Goal: Task Accomplishment & Management: Manage account settings

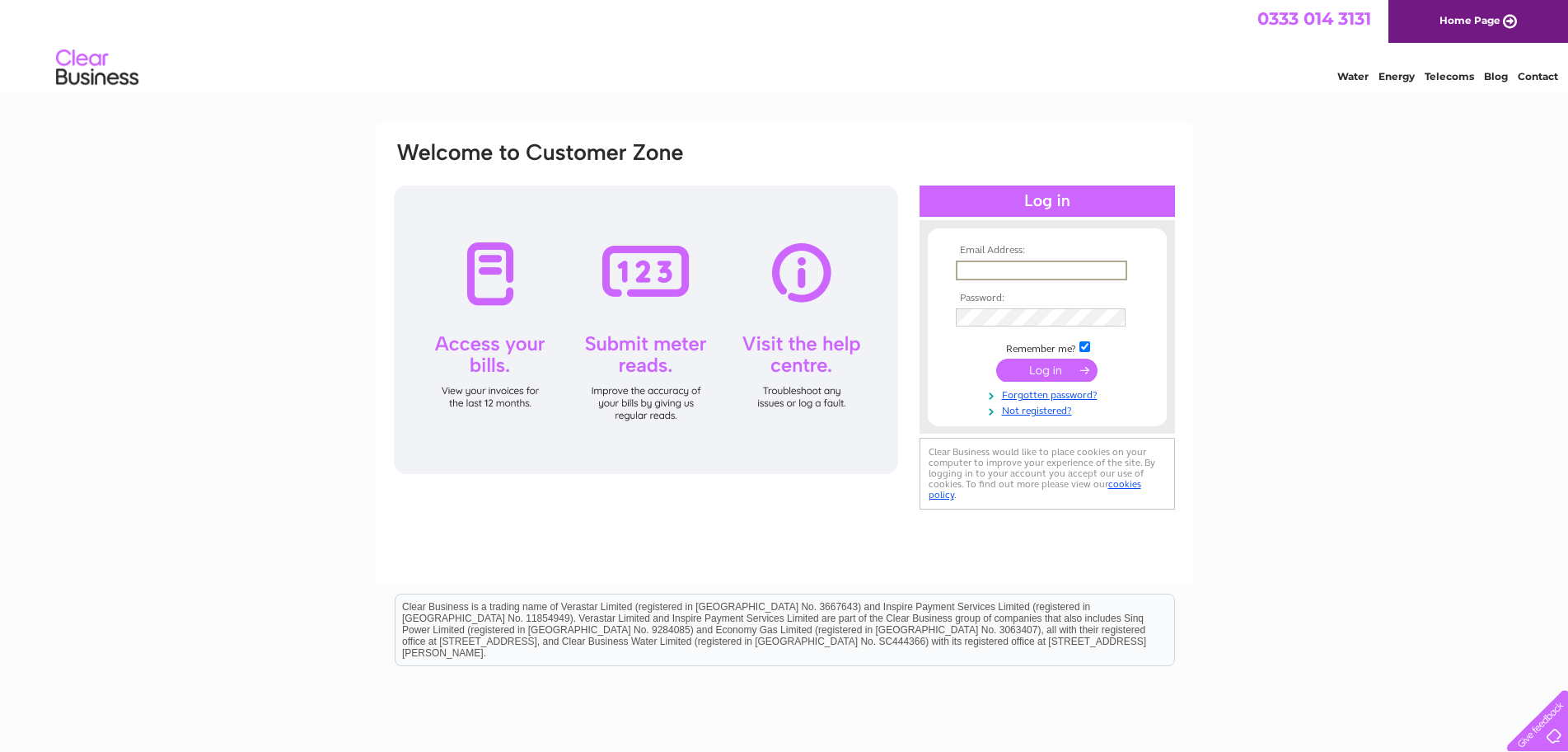
click at [1014, 268] on input "text" at bounding box center [1041, 270] width 171 height 20
type input "accounts@printcentres.com"
click at [996, 358] on input "submit" at bounding box center [1047, 370] width 102 height 23
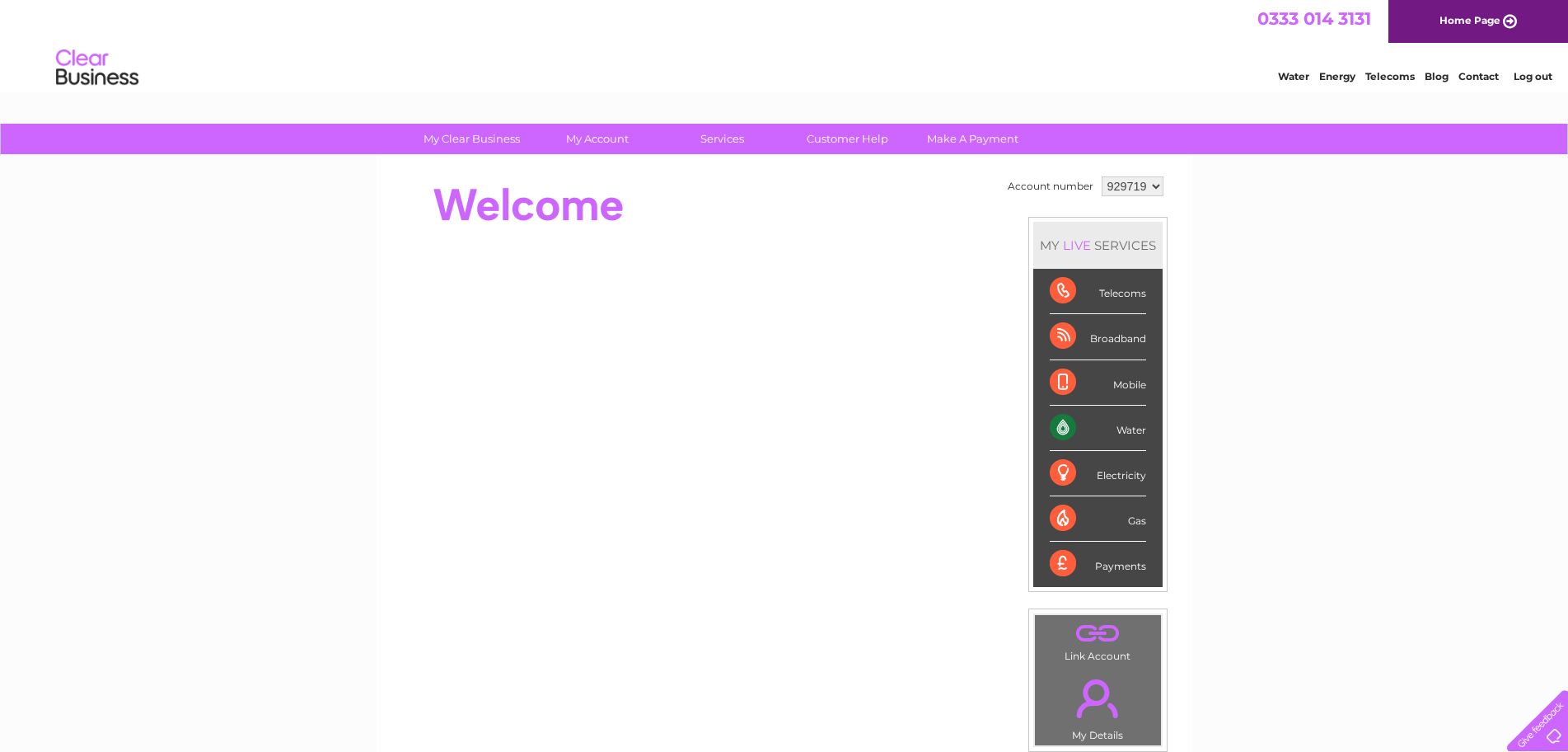
click at [1303, 71] on link "Water" at bounding box center [1293, 77] width 32 height 13
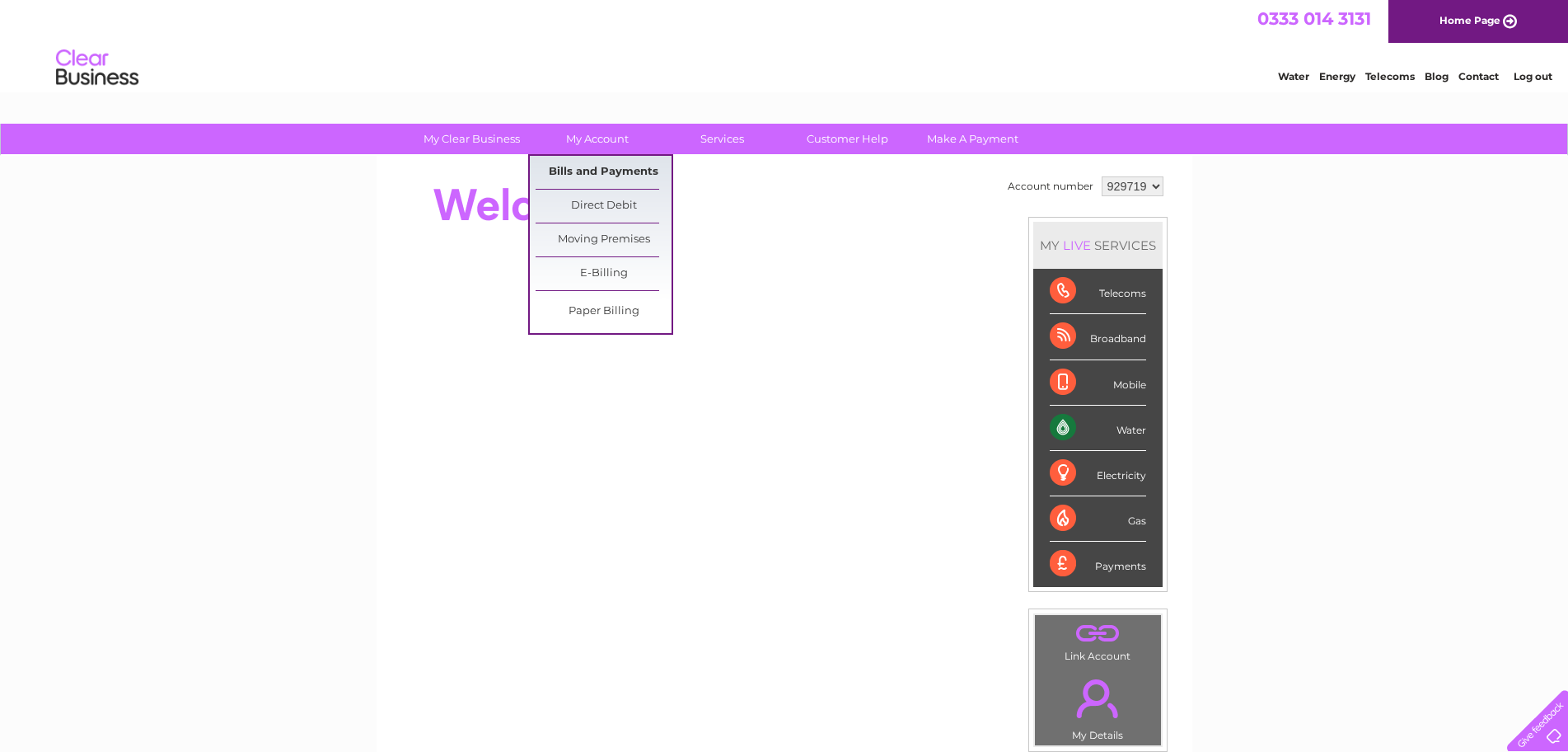
click at [591, 167] on link "Bills and Payments" at bounding box center [603, 172] width 136 height 33
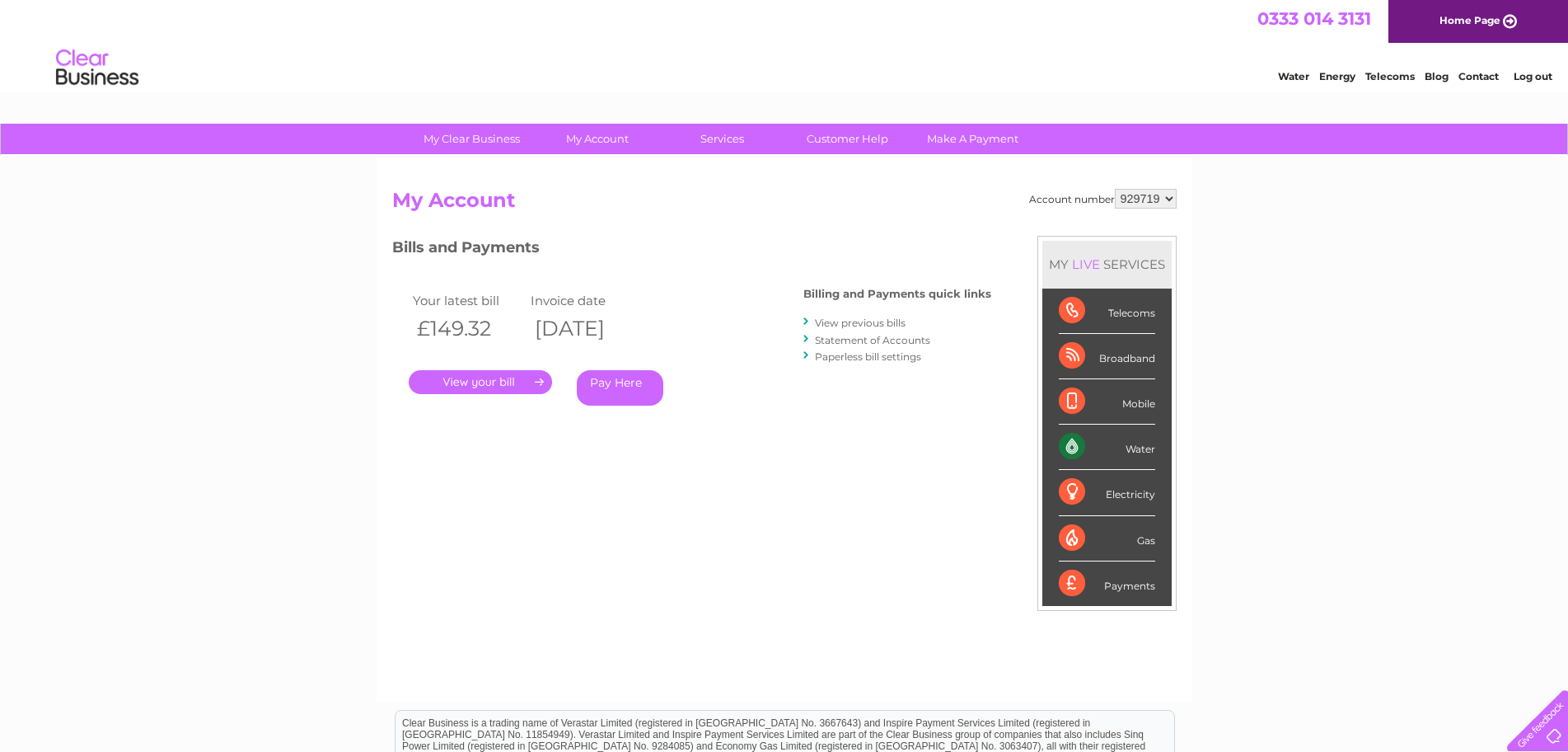
click at [460, 376] on link "." at bounding box center [480, 382] width 143 height 24
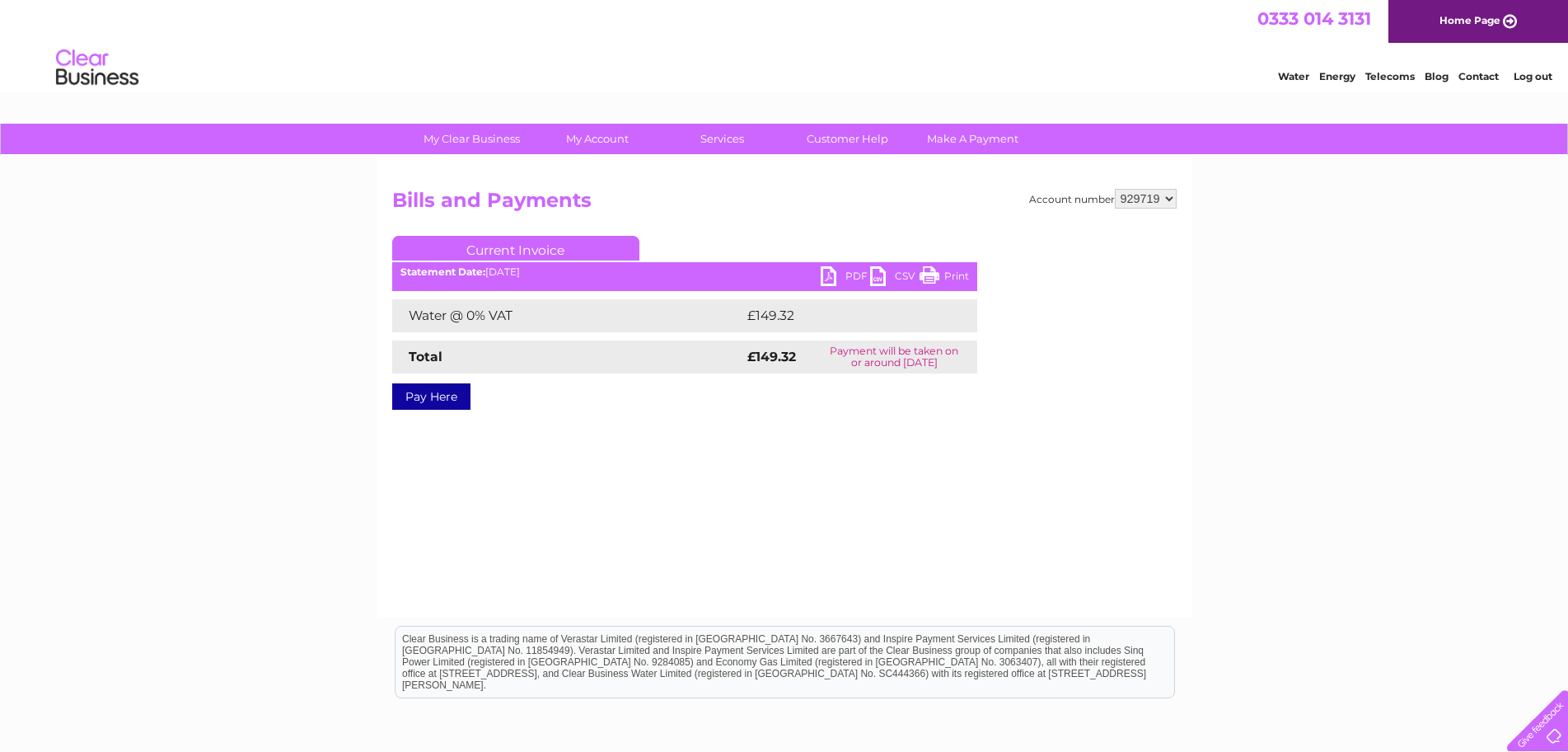
click at [831, 276] on link "PDF" at bounding box center [845, 278] width 50 height 24
click at [1537, 70] on link "Log out" at bounding box center [1533, 77] width 39 height 13
